Goal: Find specific page/section: Find specific page/section

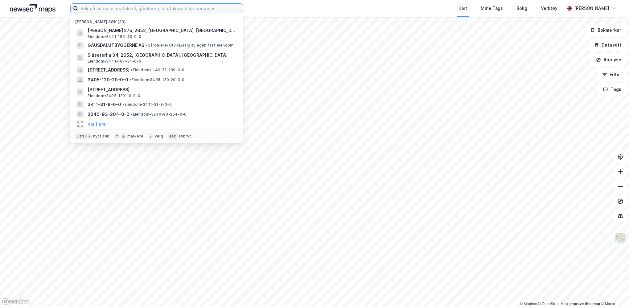
click at [205, 11] on input at bounding box center [160, 8] width 165 height 9
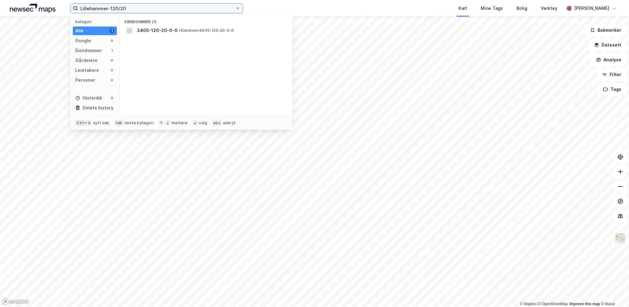
type input "Lillehammer-120/20"
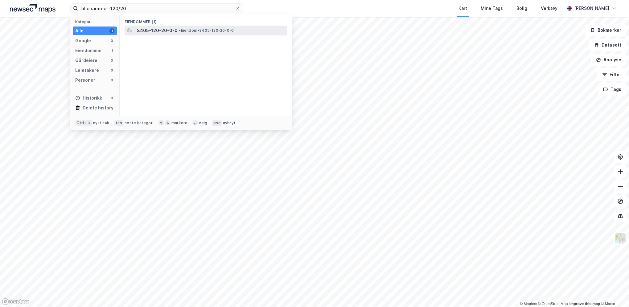
click at [184, 26] on div "3405-120-20-0-0 • Eiendom • 3405-120-20-0-0" at bounding box center [206, 31] width 163 height 10
